Goal: Information Seeking & Learning: Learn about a topic

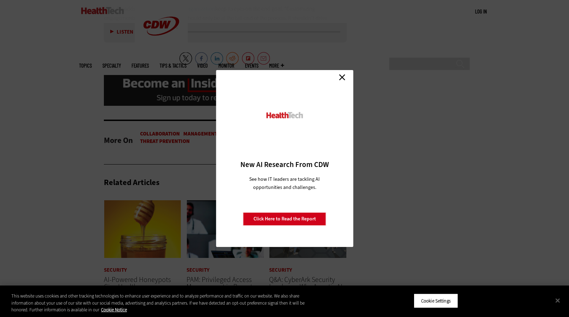
scroll to position [1498, 0]
click at [342, 78] on link "Close" at bounding box center [342, 77] width 11 height 11
